Goal: Task Accomplishment & Management: Manage account settings

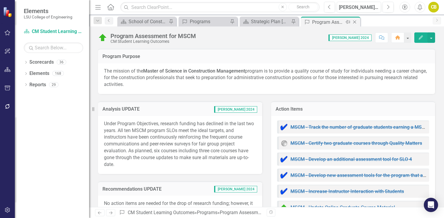
click at [355, 23] on icon "Close" at bounding box center [355, 22] width 6 height 5
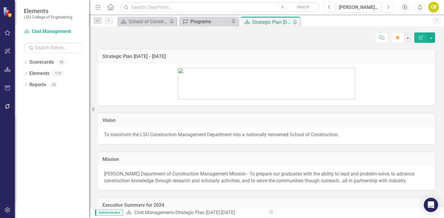
click at [198, 24] on div "Programs" at bounding box center [209, 21] width 39 height 7
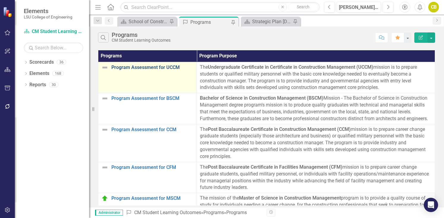
click at [150, 67] on link "Program Assessment for UCCM" at bounding box center [152, 67] width 82 height 5
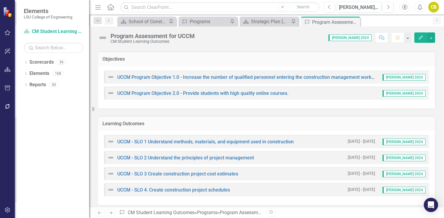
scroll to position [132, 0]
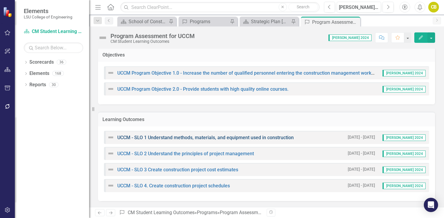
click at [207, 137] on link "UCCM - SLO 1 Understand methods, materials, and equipment used in construction" at bounding box center [205, 138] width 177 height 6
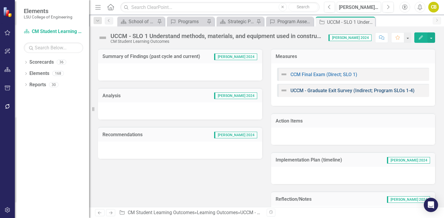
click at [320, 90] on link "UCCM - Graduate Exit Survey (Indirect; Program SLOs 1-4)" at bounding box center [353, 91] width 124 height 6
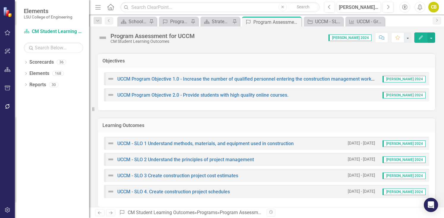
scroll to position [132, 0]
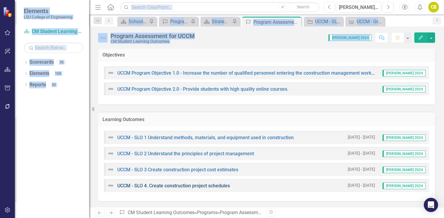
drag, startPoint x: 42, startPoint y: 171, endPoint x: 138, endPoint y: 186, distance: 98.1
click at [138, 186] on div "Elements LSU College of Engineering Scorecard CM Student Learning Outcomes Sear…" at bounding box center [222, 109] width 444 height 218
click at [195, 109] on div "Learning Outcomes UCCM - SLO 1 Understand methods, materials, and equipment use…" at bounding box center [267, 152] width 346 height 97
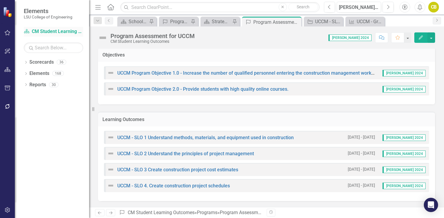
click at [45, 32] on link "Scorecard CM Student Learning Outcomes" at bounding box center [53, 31] width 59 height 7
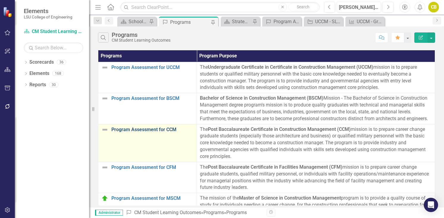
click at [154, 129] on link "Program Assessment for CCM" at bounding box center [152, 129] width 82 height 5
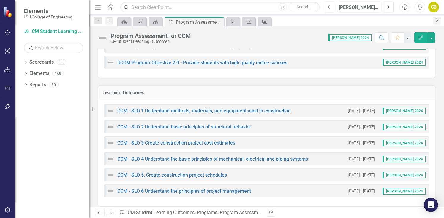
scroll to position [231, 0]
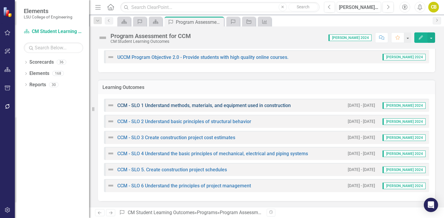
click at [179, 106] on link "CCM - SLO 1 Understand methods, materials, and equipment used in construction" at bounding box center [204, 106] width 174 height 6
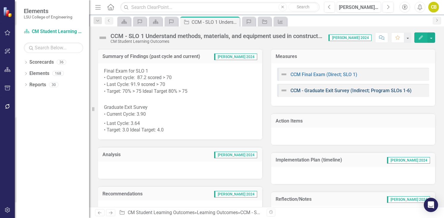
click at [319, 91] on link "CCM - Graduate Exit Survey (Indirect; Program SLOs 1-6)" at bounding box center [351, 91] width 121 height 6
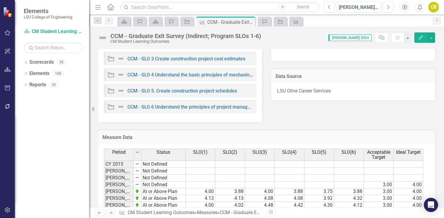
scroll to position [280, 0]
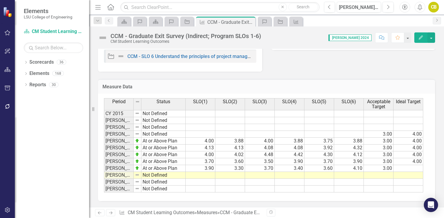
click at [206, 176] on td at bounding box center [201, 175] width 30 height 7
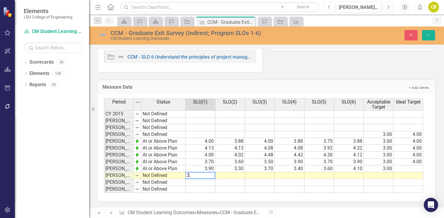
type textarea "3.9"
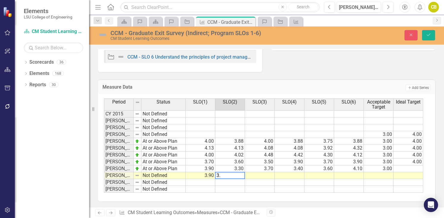
type textarea "3.7"
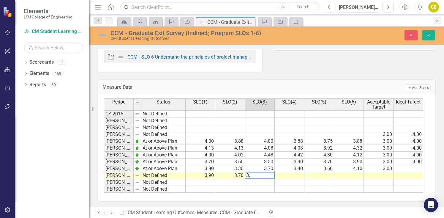
type textarea "3.9"
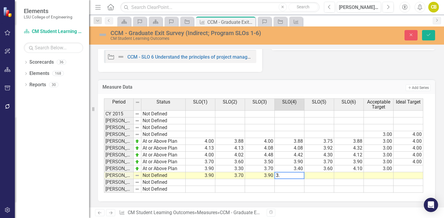
type textarea "3.6"
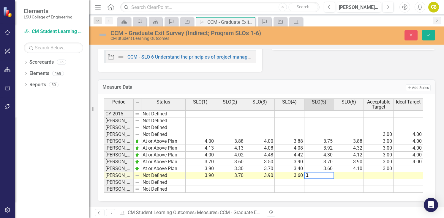
type textarea "3.8"
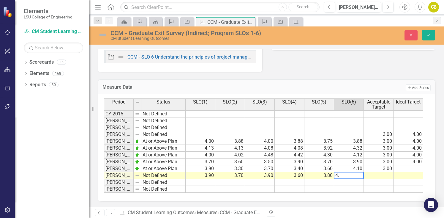
type textarea "4.1"
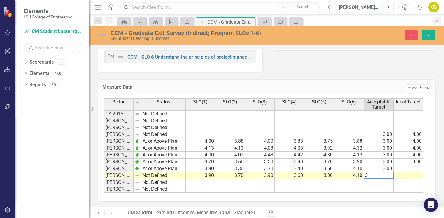
type textarea "3"
click at [405, 167] on td at bounding box center [409, 168] width 30 height 7
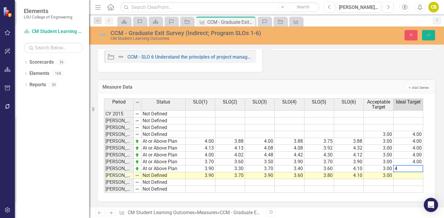
type textarea "4"
click at [404, 174] on td at bounding box center [409, 175] width 30 height 7
type textarea "4"
click at [378, 180] on td at bounding box center [379, 182] width 30 height 7
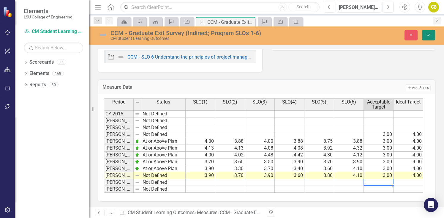
click at [430, 35] on icon "Save" at bounding box center [428, 35] width 5 height 4
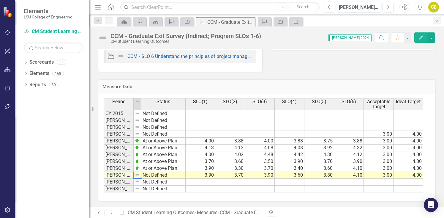
click at [137, 176] on img at bounding box center [137, 174] width 5 height 5
click at [154, 177] on td "Not Defined" at bounding box center [163, 175] width 44 height 7
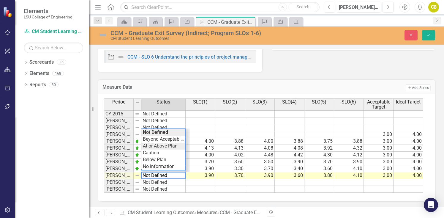
type textarea "At or Above Plan"
click at [158, 146] on div "Period Status SLO(1) SLO(2) SLO(3) SLO(4) SLO(5) SLO(6) Acceptable Target Ideal…" at bounding box center [264, 145] width 321 height 94
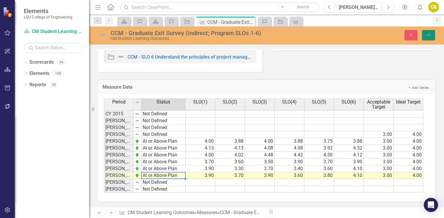
click at [434, 35] on button "Save" at bounding box center [428, 35] width 13 height 10
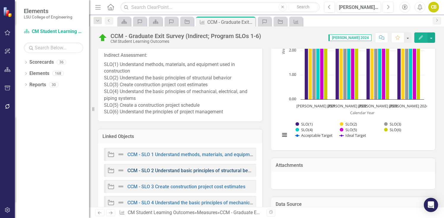
scroll to position [161, 0]
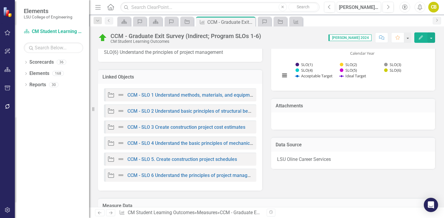
click at [314, 117] on div at bounding box center [353, 120] width 164 height 17
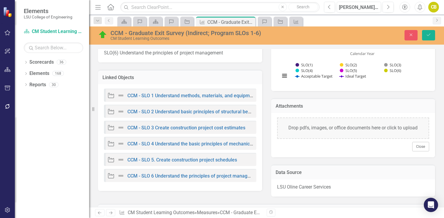
click at [316, 133] on div "Drop pdfs, images, or office documents here or click to upload" at bounding box center [353, 127] width 152 height 21
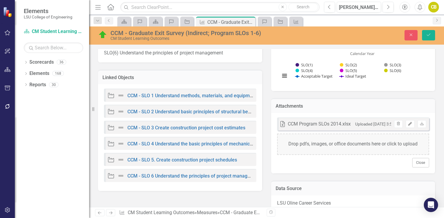
click at [408, 125] on icon "Edit" at bounding box center [410, 124] width 4 height 4
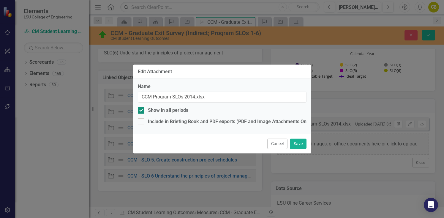
click at [144, 110] on div at bounding box center [141, 110] width 7 height 7
click at [142, 110] on input "Show in all periods" at bounding box center [140, 109] width 4 height 4
checkbox input "false"
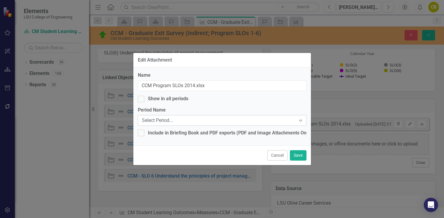
click at [299, 119] on icon "Expand" at bounding box center [301, 120] width 6 height 5
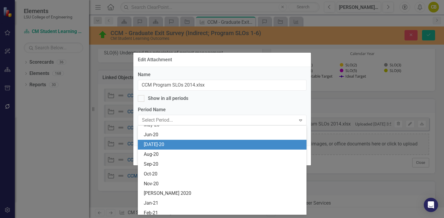
scroll to position [1882, 0]
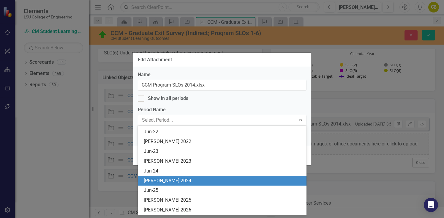
click at [166, 181] on div "[PERSON_NAME] 2024" at bounding box center [223, 180] width 159 height 7
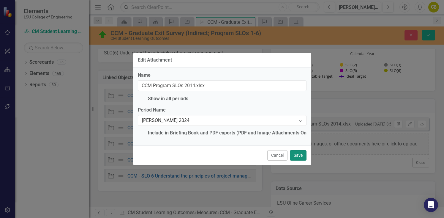
click at [298, 156] on button "Save" at bounding box center [298, 155] width 17 height 10
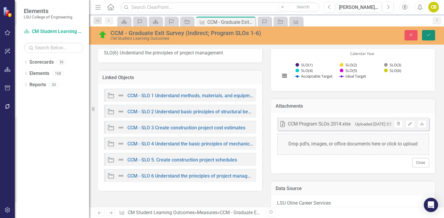
click at [431, 37] on button "Save" at bounding box center [428, 35] width 13 height 10
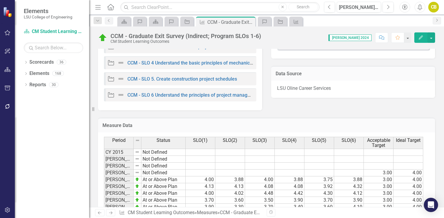
scroll to position [280, 0]
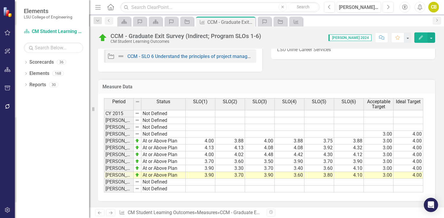
drag, startPoint x: 319, startPoint y: 93, endPoint x: 316, endPoint y: 95, distance: 3.4
click at [319, 93] on div "Measure Data Last Calculated" at bounding box center [266, 86] width 337 height 15
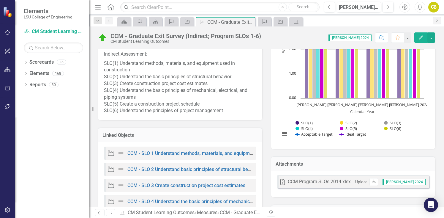
scroll to position [161, 0]
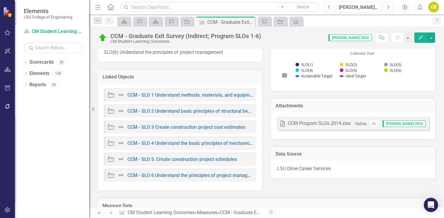
click at [392, 143] on div "Data Source LSU Oline Career Services" at bounding box center [353, 158] width 173 height 39
click at [393, 137] on div "Excel CCM Program SLOs 2014.xlsx Uploaded [DATE] 3:54 PM Download [PERSON_NAME]…" at bounding box center [353, 125] width 164 height 26
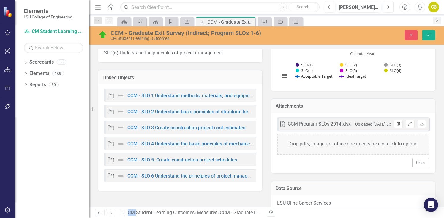
click at [397, 123] on icon "button" at bounding box center [398, 124] width 3 height 4
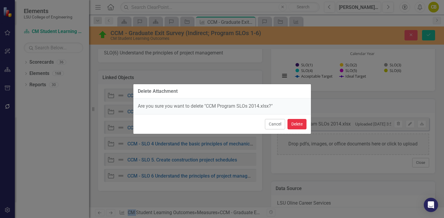
click at [303, 125] on button "Delete" at bounding box center [297, 124] width 19 height 10
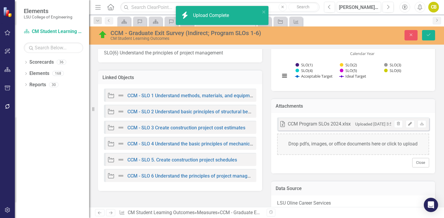
click at [408, 124] on icon "Edit" at bounding box center [410, 124] width 4 height 4
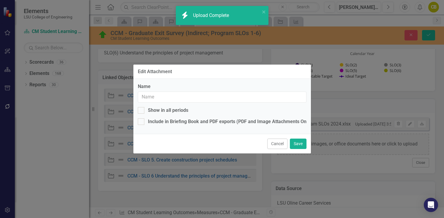
type input "CCM Program SLOs 2024.xlsx"
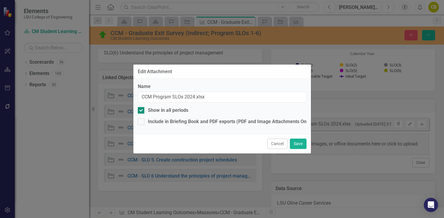
click at [144, 108] on div at bounding box center [141, 110] width 7 height 7
click at [142, 108] on input "Show in all periods" at bounding box center [140, 109] width 4 height 4
checkbox input "false"
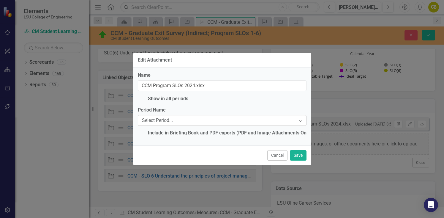
click at [303, 120] on icon "Expand" at bounding box center [301, 120] width 6 height 5
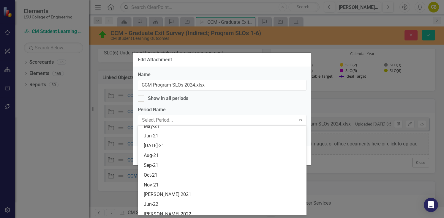
scroll to position [1882, 0]
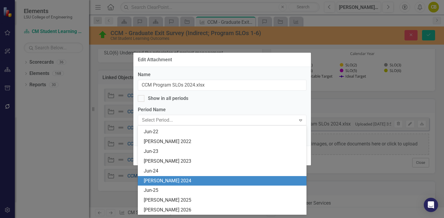
click at [157, 181] on div "[PERSON_NAME] 2024" at bounding box center [223, 180] width 159 height 7
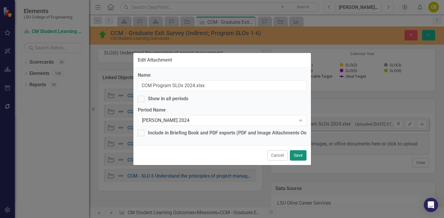
click at [303, 154] on button "Save" at bounding box center [298, 155] width 17 height 10
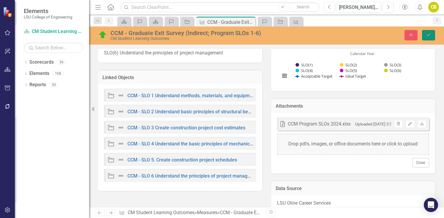
click at [429, 35] on icon "submit" at bounding box center [429, 35] width 4 height 2
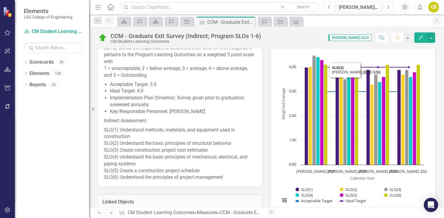
scroll to position [0, 0]
